Goal: Information Seeking & Learning: Compare options

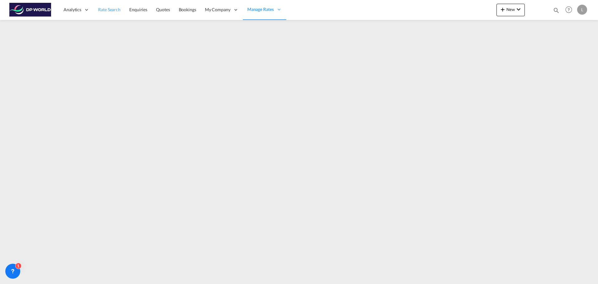
click at [111, 11] on span "Rate Search" at bounding box center [109, 9] width 22 height 5
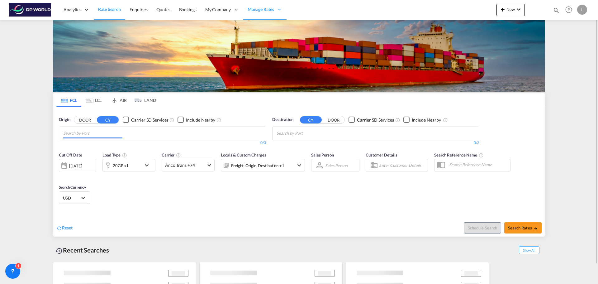
click at [100, 133] on input "Chips input." at bounding box center [92, 133] width 59 height 10
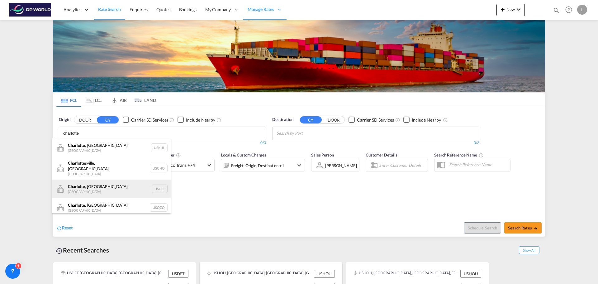
type input "charlotte"
click at [92, 183] on div "[GEOGRAPHIC_DATA] , [GEOGRAPHIC_DATA] United States USCLT" at bounding box center [111, 188] width 118 height 19
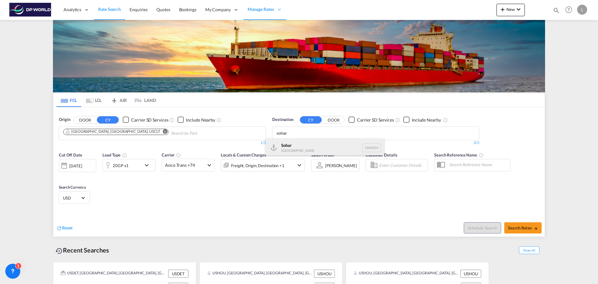
type input "sohar"
click at [292, 148] on div "Sohar [GEOGRAPHIC_DATA] [GEOGRAPHIC_DATA]" at bounding box center [325, 147] width 118 height 19
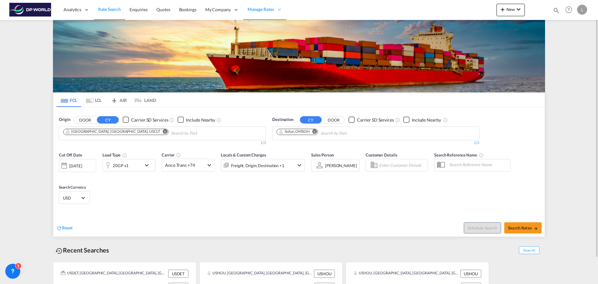
click at [148, 163] on md-icon "icon-chevron-down" at bounding box center [148, 164] width 11 height 7
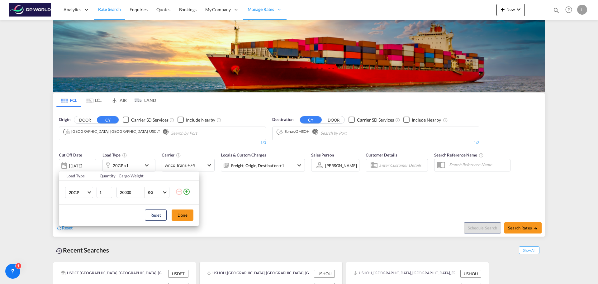
click at [185, 191] on md-icon "icon-plus-circle-outline" at bounding box center [186, 191] width 7 height 7
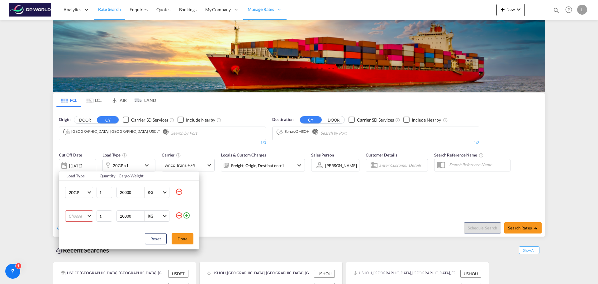
click at [86, 214] on md-select "Choose 20GP 40GP 40HC 45HC 20RE 40RE 40HR 20OT 40OT 20FR 40FR 40NR 20NR 45S 20T…" at bounding box center [79, 215] width 28 height 11
click at [82, 240] on md-option "40HC" at bounding box center [85, 238] width 42 height 15
click at [184, 236] on button "Done" at bounding box center [183, 238] width 22 height 11
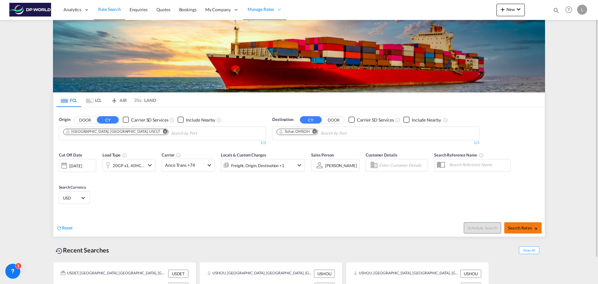
click at [519, 230] on button "Search Rates" at bounding box center [522, 227] width 37 height 11
type input "USCLT to OMSOH / [DATE]"
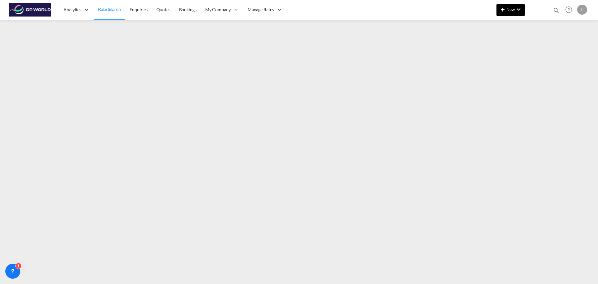
click at [509, 8] on span "New" at bounding box center [510, 9] width 23 height 5
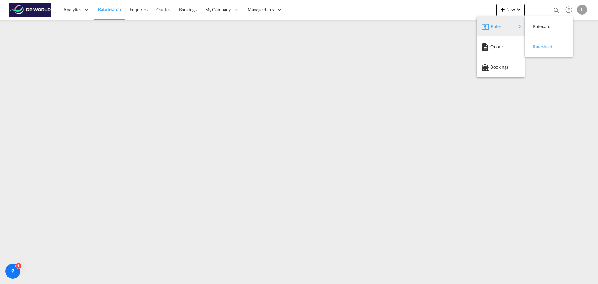
click at [534, 46] on span "Ratesheet" at bounding box center [536, 46] width 7 height 12
